Goal: Task Accomplishment & Management: Manage account settings

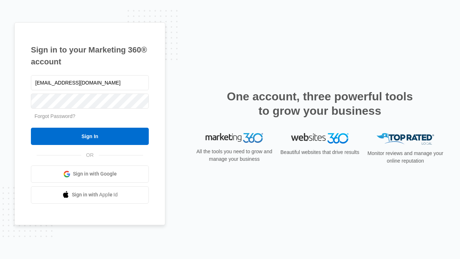
type input "[EMAIL_ADDRESS][DOMAIN_NAME]"
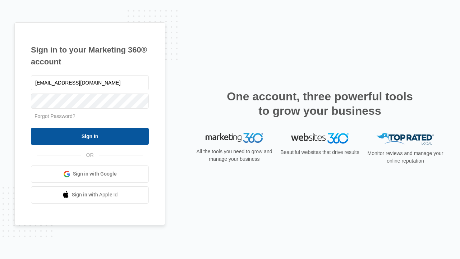
click at [90, 136] on input "Sign In" at bounding box center [90, 136] width 118 height 17
